Goal: Task Accomplishment & Management: Use online tool/utility

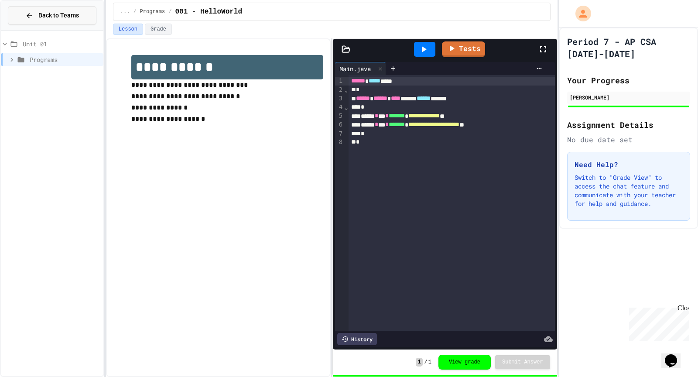
click at [37, 19] on div "Back to Teams" at bounding box center [52, 15] width 54 height 9
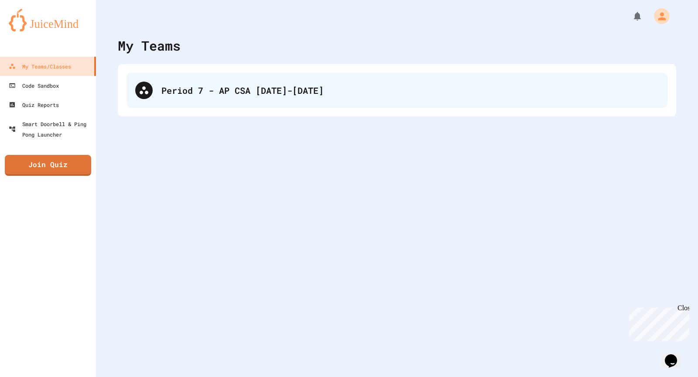
click at [210, 89] on div "Period 7 - AP CSA [DATE]-[DATE]" at bounding box center [409, 90] width 497 height 13
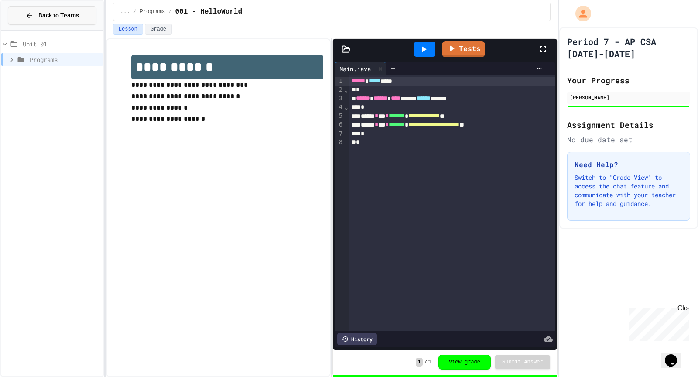
click at [34, 12] on div "Back to Teams" at bounding box center [52, 15] width 54 height 9
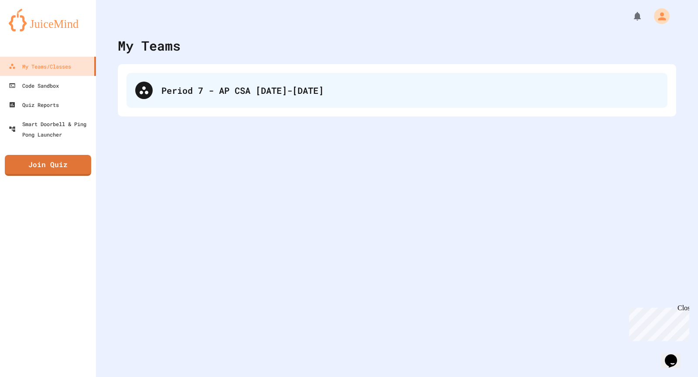
click at [185, 94] on div "Period 7 - AP CSA [DATE]-[DATE]" at bounding box center [409, 90] width 497 height 13
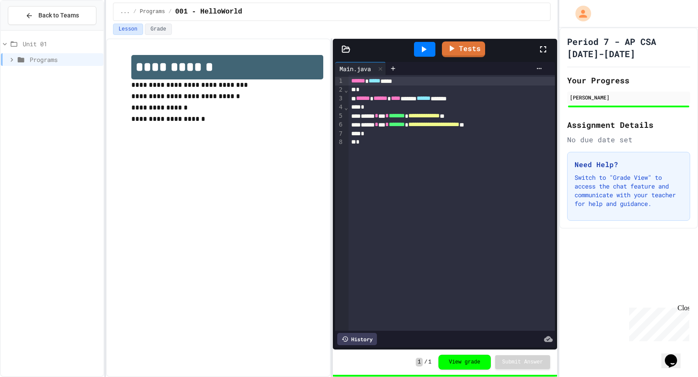
click at [8, 58] on icon at bounding box center [12, 60] width 8 height 8
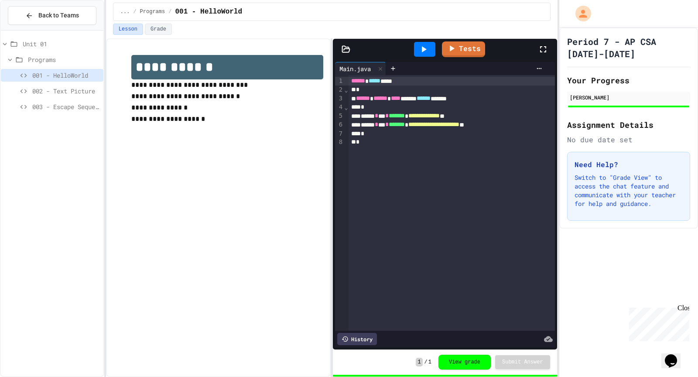
click at [53, 103] on span "003 - Escape Sequences" at bounding box center [66, 106] width 68 height 9
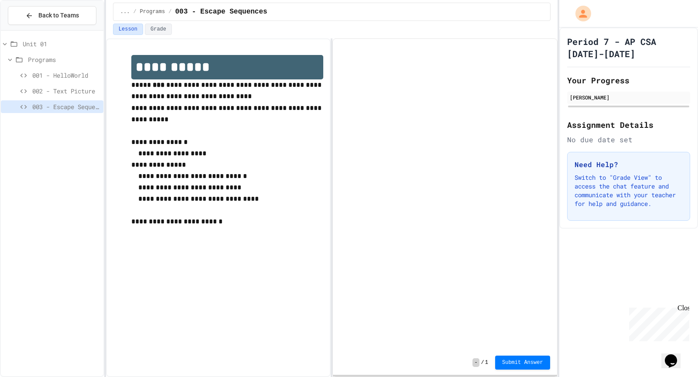
click at [439, 333] on div at bounding box center [445, 194] width 224 height 311
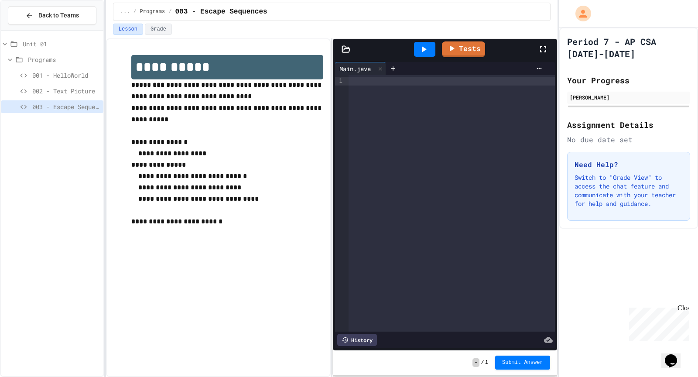
click at [406, 152] on div at bounding box center [451, 203] width 206 height 256
click at [376, 123] on div at bounding box center [451, 203] width 206 height 256
click at [64, 83] on div "001 - HelloWorld" at bounding box center [52, 77] width 102 height 16
click at [62, 87] on span "002 - Text Picture" at bounding box center [66, 90] width 68 height 9
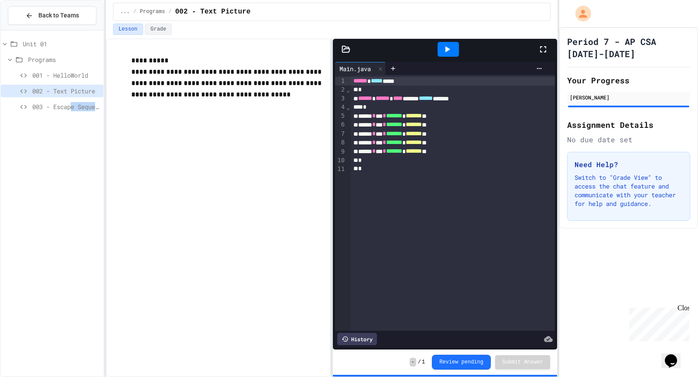
click at [72, 110] on div "003 - Escape Sequences" at bounding box center [52, 106] width 102 height 13
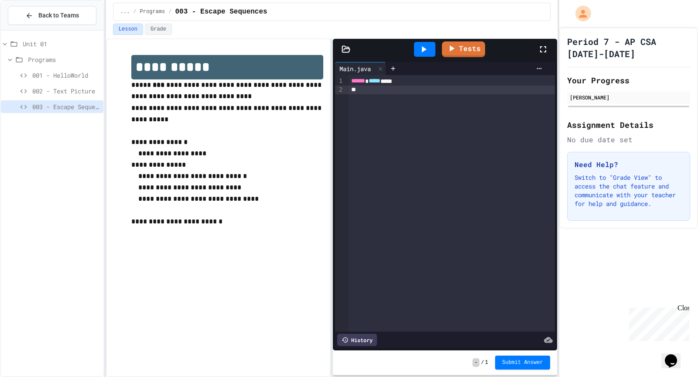
click at [95, 73] on span "001 - HelloWorld" at bounding box center [66, 75] width 68 height 9
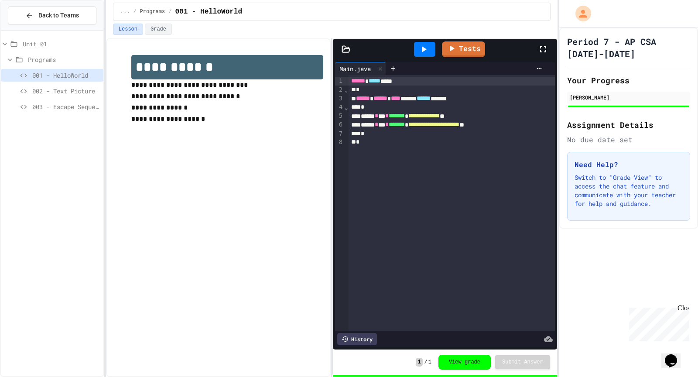
click at [85, 108] on span "003 - Escape Sequences" at bounding box center [66, 106] width 68 height 9
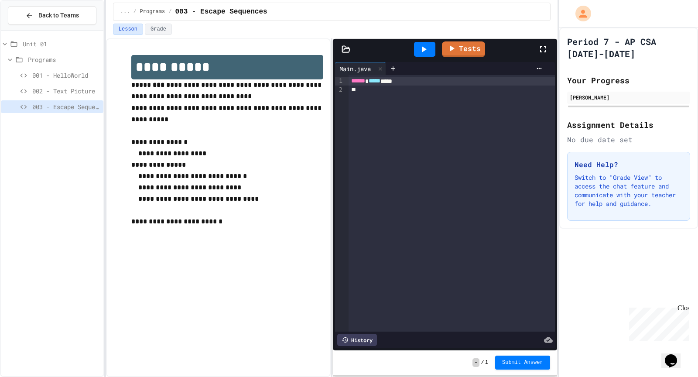
click at [371, 90] on div at bounding box center [451, 89] width 207 height 9
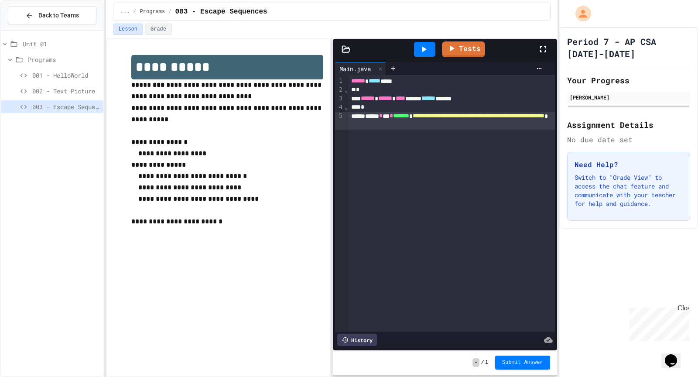
click at [424, 50] on icon at bounding box center [423, 49] width 10 height 10
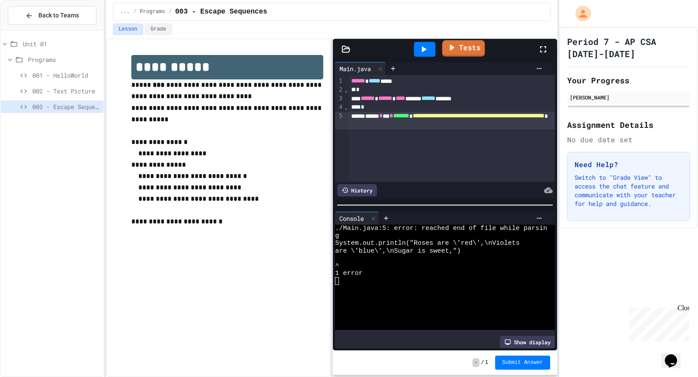
click at [452, 47] on icon at bounding box center [452, 47] width 5 height 7
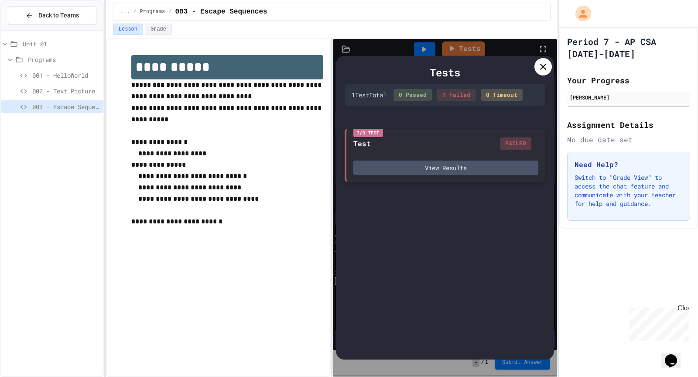
click at [471, 175] on div "I/O Test Test FAILED View Results" at bounding box center [444, 155] width 201 height 53
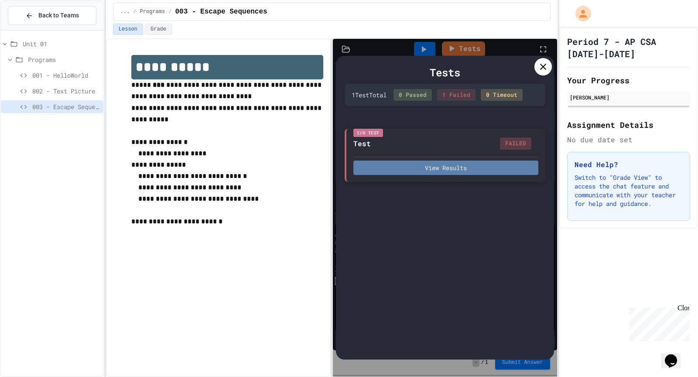
click at [469, 172] on button "View Results" at bounding box center [445, 167] width 185 height 14
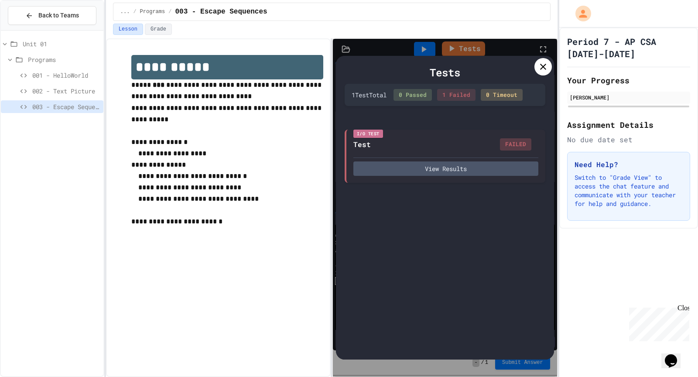
click at [538, 78] on div "Tests" at bounding box center [444, 73] width 201 height 16
click at [539, 63] on icon at bounding box center [543, 66] width 10 height 10
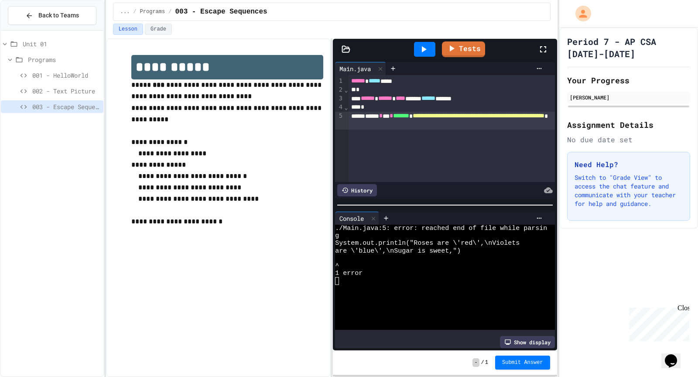
click at [493, 123] on div "**********" at bounding box center [451, 121] width 207 height 18
click at [426, 49] on icon at bounding box center [423, 49] width 10 height 10
click at [423, 141] on div "**********" at bounding box center [451, 128] width 207 height 107
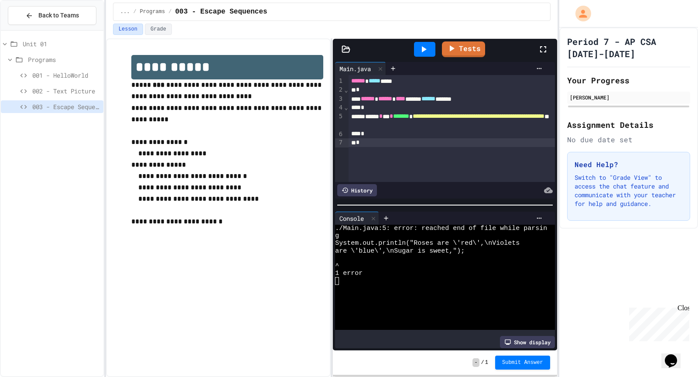
click at [426, 50] on icon at bounding box center [423, 49] width 10 height 10
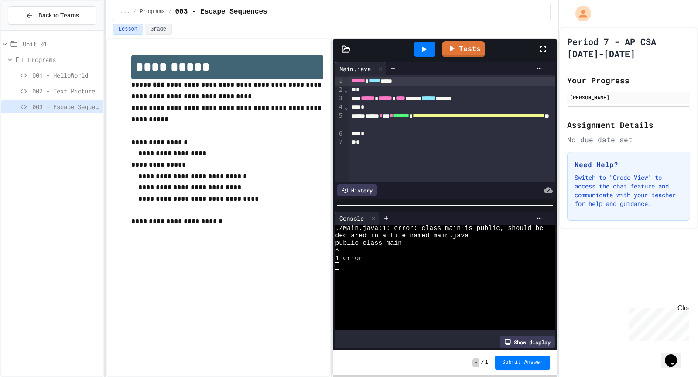
click at [401, 81] on div "****** ***** ****" at bounding box center [451, 81] width 207 height 9
click at [425, 48] on icon at bounding box center [424, 49] width 5 height 6
click at [521, 114] on span "**********" at bounding box center [479, 116] width 132 height 6
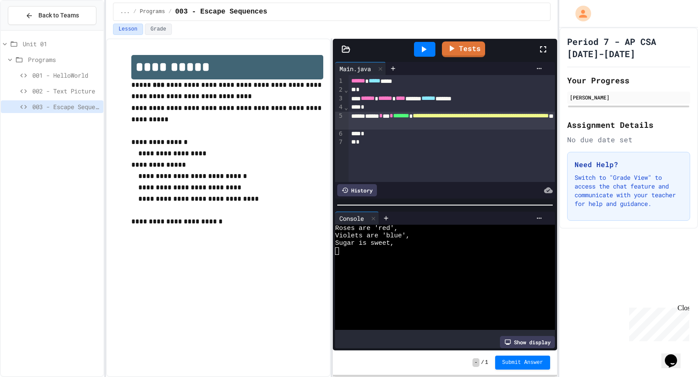
click at [425, 52] on icon at bounding box center [423, 49] width 10 height 10
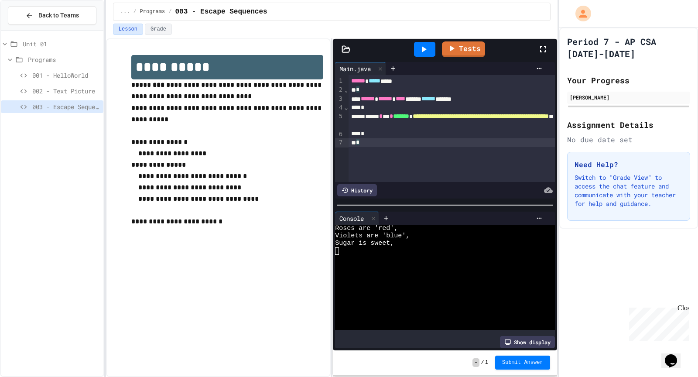
click at [427, 158] on div "**********" at bounding box center [451, 128] width 207 height 107
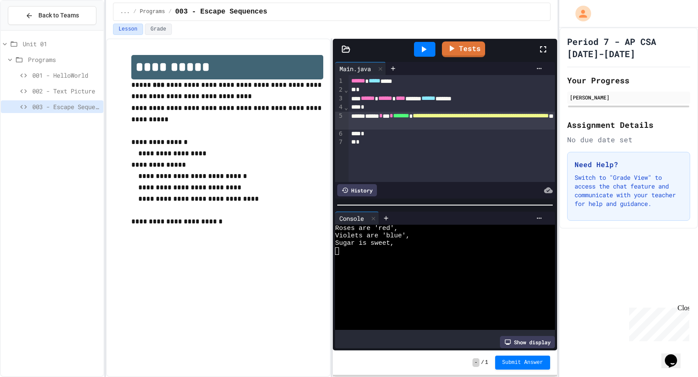
click at [535, 119] on span "**********" at bounding box center [481, 116] width 136 height 6
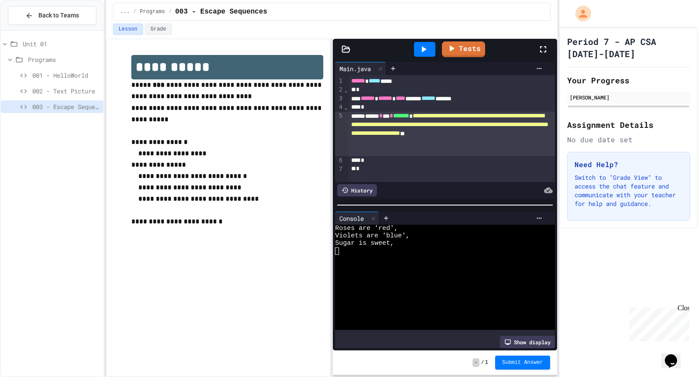
click at [425, 46] on icon at bounding box center [423, 49] width 10 height 10
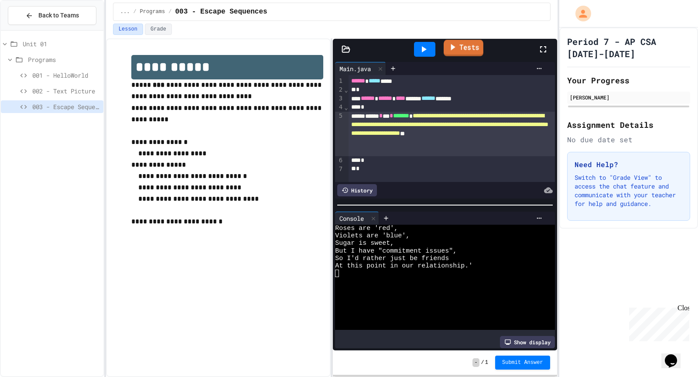
click at [446, 44] on link "Tests" at bounding box center [463, 48] width 40 height 17
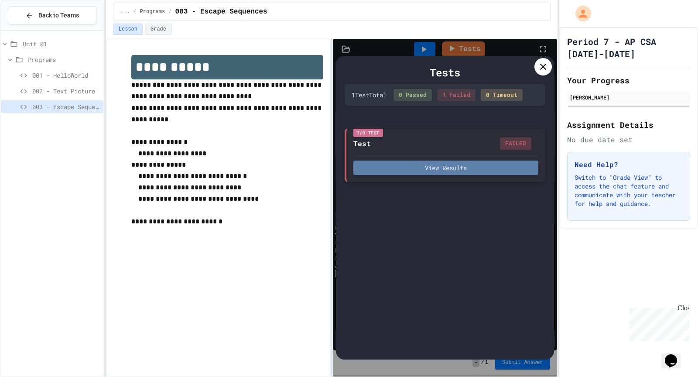
click at [485, 163] on button "View Results" at bounding box center [445, 167] width 185 height 14
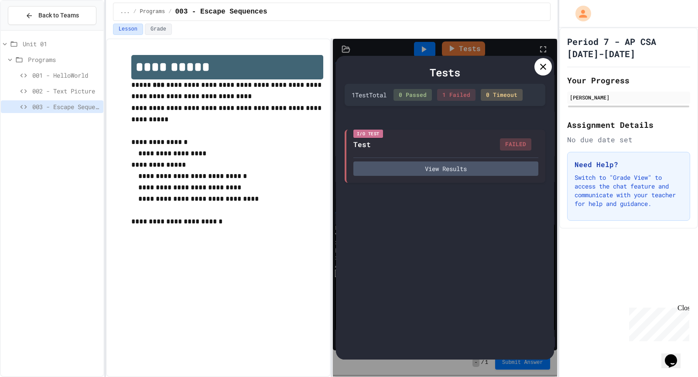
click at [542, 63] on icon at bounding box center [543, 66] width 10 height 10
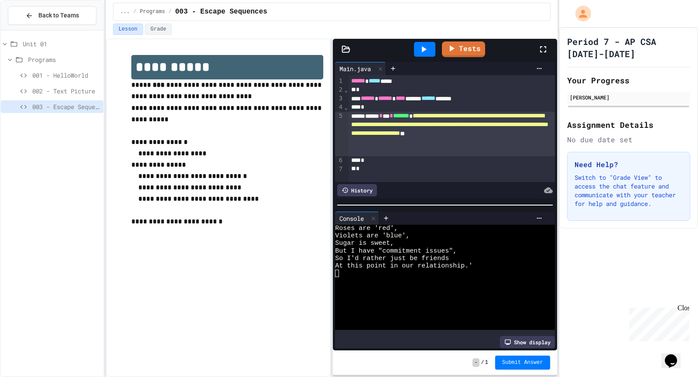
click at [404, 136] on span "**********" at bounding box center [449, 125] width 197 height 24
click at [448, 49] on icon at bounding box center [452, 46] width 10 height 11
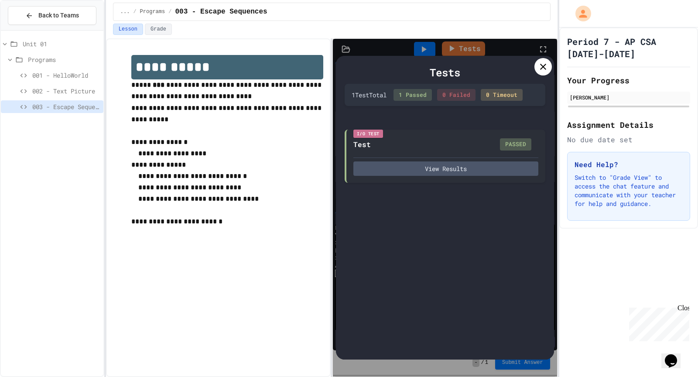
click at [546, 65] on icon at bounding box center [543, 66] width 10 height 10
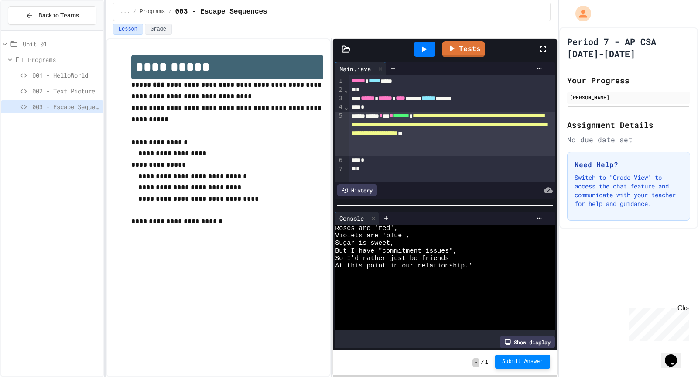
click at [521, 361] on span "Submit Answer" at bounding box center [522, 361] width 41 height 7
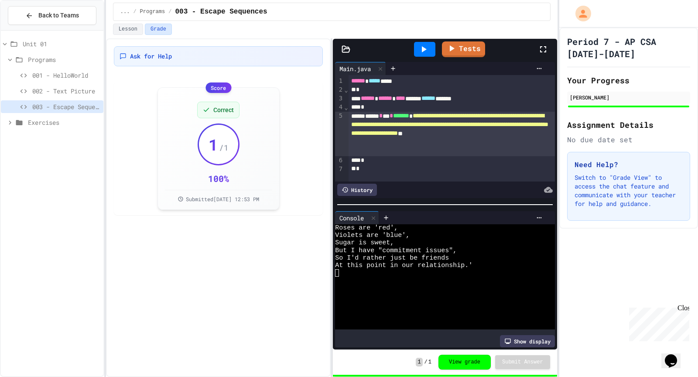
click at [32, 120] on span "Exercises" at bounding box center [64, 122] width 72 height 9
click at [36, 136] on span "1 - Morning Routine Fix" at bounding box center [66, 137] width 68 height 9
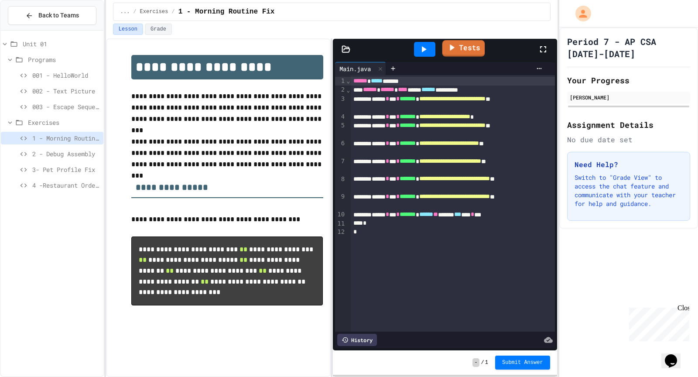
click at [446, 47] on link "Tests" at bounding box center [463, 48] width 43 height 17
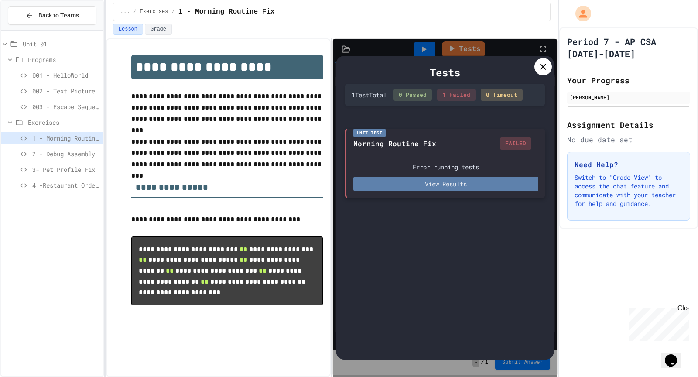
click at [446, 181] on button "View Results" at bounding box center [445, 184] width 185 height 14
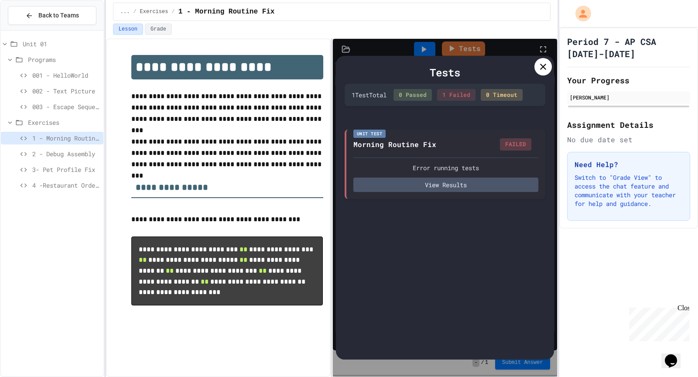
click at [541, 71] on div at bounding box center [542, 66] width 17 height 17
